Goal: Task Accomplishment & Management: Complete application form

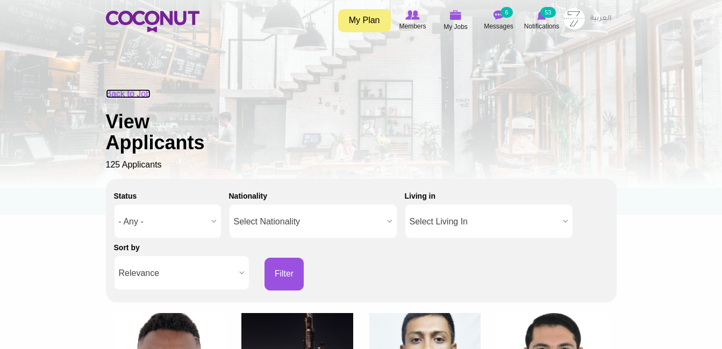
click at [142, 96] on link "Back to Job" at bounding box center [128, 93] width 45 height 9
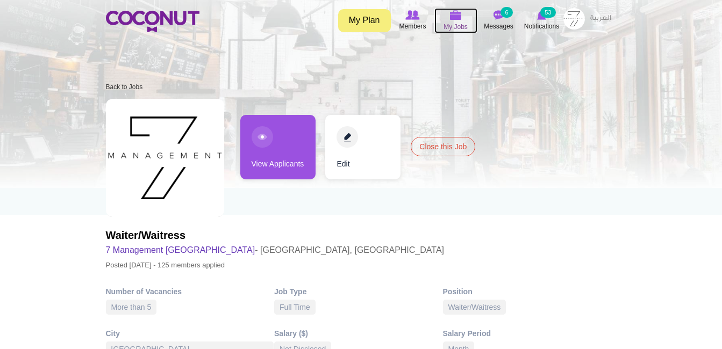
click at [460, 22] on span "My Jobs" at bounding box center [455, 27] width 24 height 11
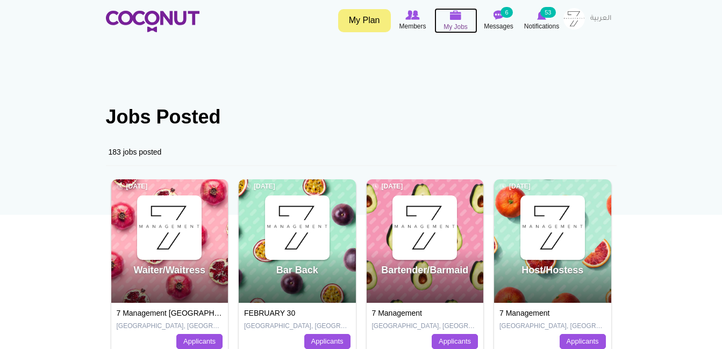
click at [450, 27] on span "My Jobs" at bounding box center [455, 27] width 24 height 11
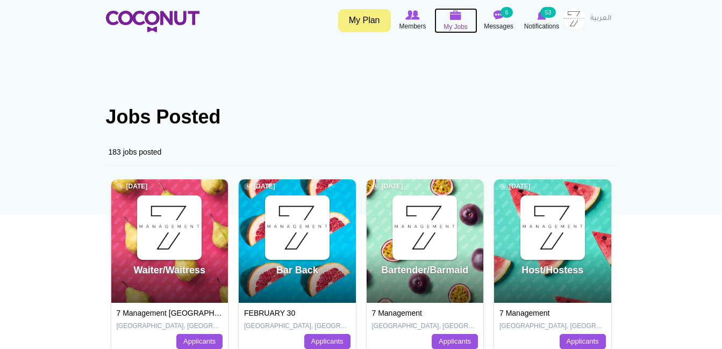
click at [453, 20] on icon at bounding box center [455, 15] width 41 height 12
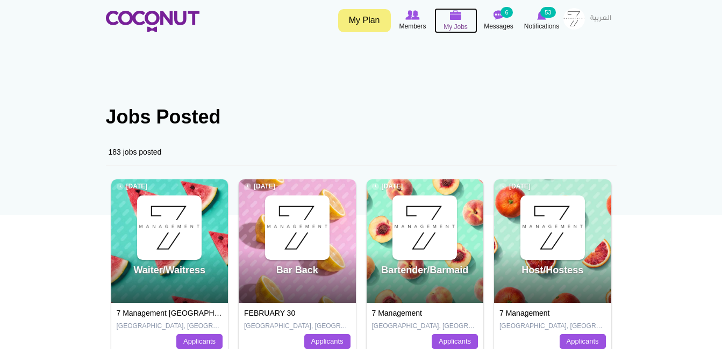
click at [456, 25] on span "My Jobs" at bounding box center [455, 27] width 24 height 11
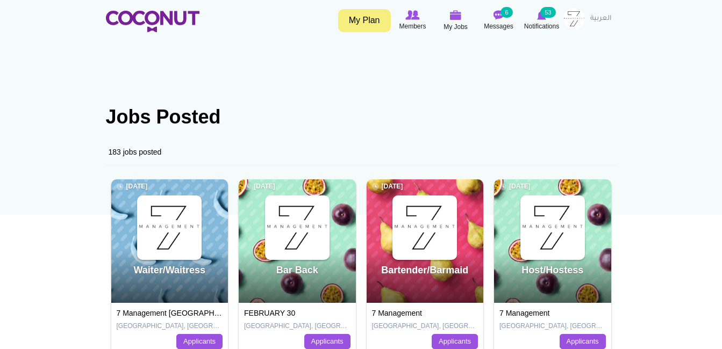
click at [567, 19] on img at bounding box center [574, 19] width 22 height 22
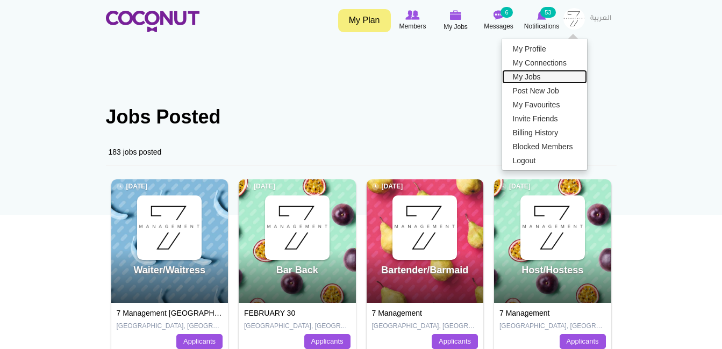
click at [550, 78] on link "My Jobs" at bounding box center [544, 77] width 85 height 14
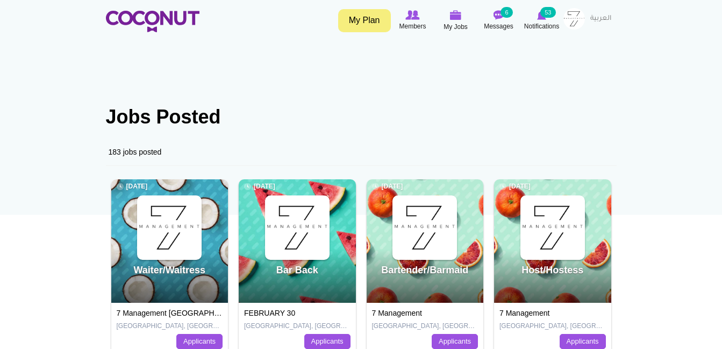
click at [569, 21] on img at bounding box center [574, 19] width 22 height 22
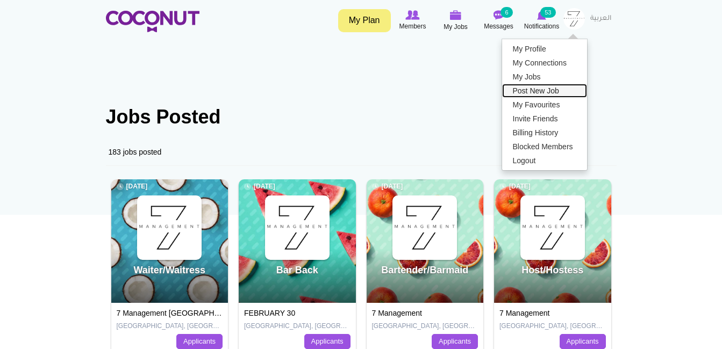
click at [547, 92] on link "Post New Job" at bounding box center [544, 91] width 85 height 14
